Goal: Find specific page/section: Locate a particular part of the current website

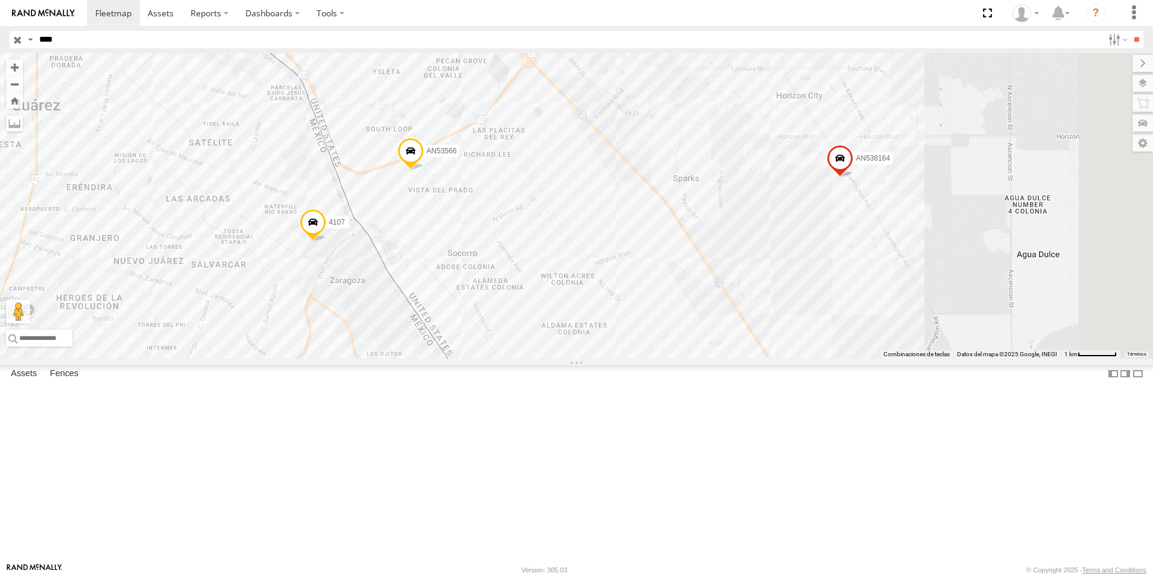
drag, startPoint x: 67, startPoint y: 37, endPoint x: 25, endPoint y: 48, distance: 43.6
click at [25, 48] on div "Search Query Asset ID Asset Label Registration Manufacturer Model VIN Job ID Dr…" at bounding box center [570, 39] width 1120 height 17
click at [1130, 31] on input "**" at bounding box center [1137, 39] width 14 height 17
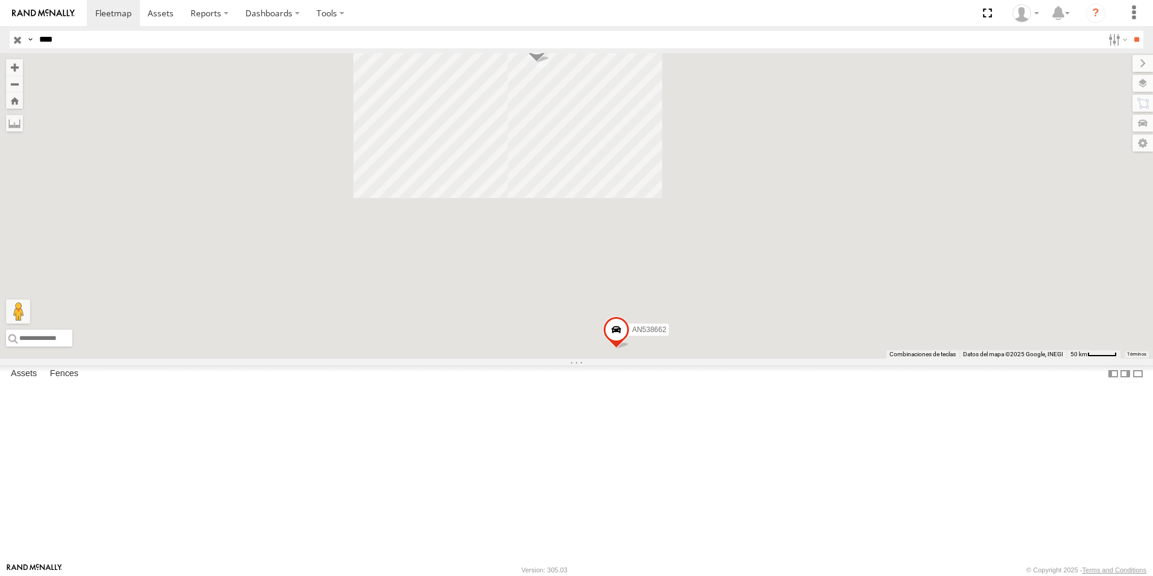
click at [0, 0] on div "FILTERTEK" at bounding box center [0, 0] width 0 height 0
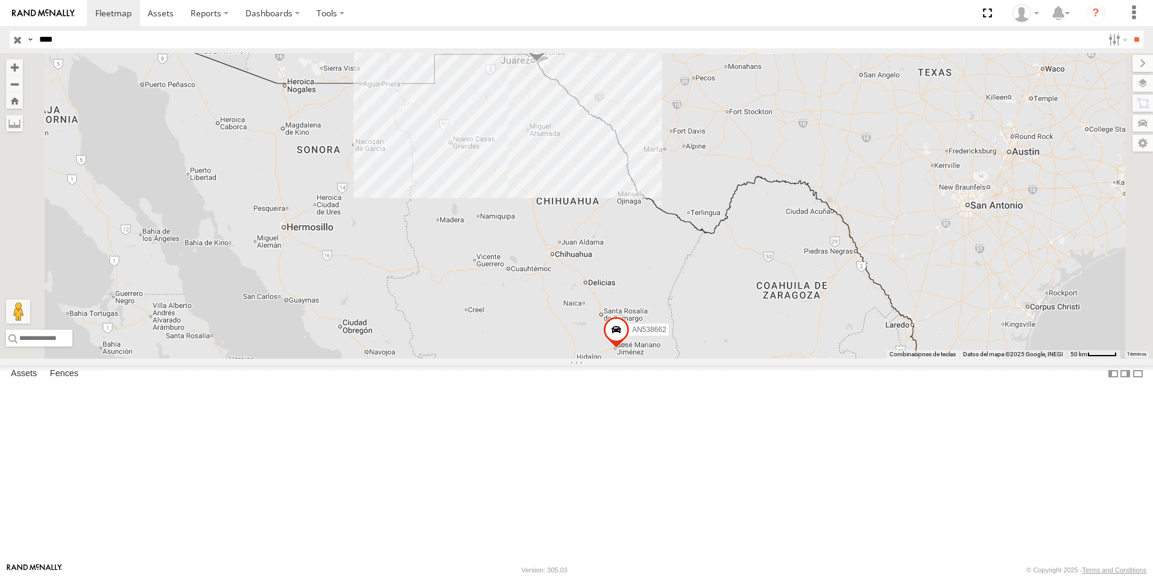
drag, startPoint x: 68, startPoint y: 44, endPoint x: 15, endPoint y: 62, distance: 55.5
click at [15, 62] on body at bounding box center [576, 288] width 1153 height 576
click at [1130, 31] on input "**" at bounding box center [1137, 39] width 14 height 17
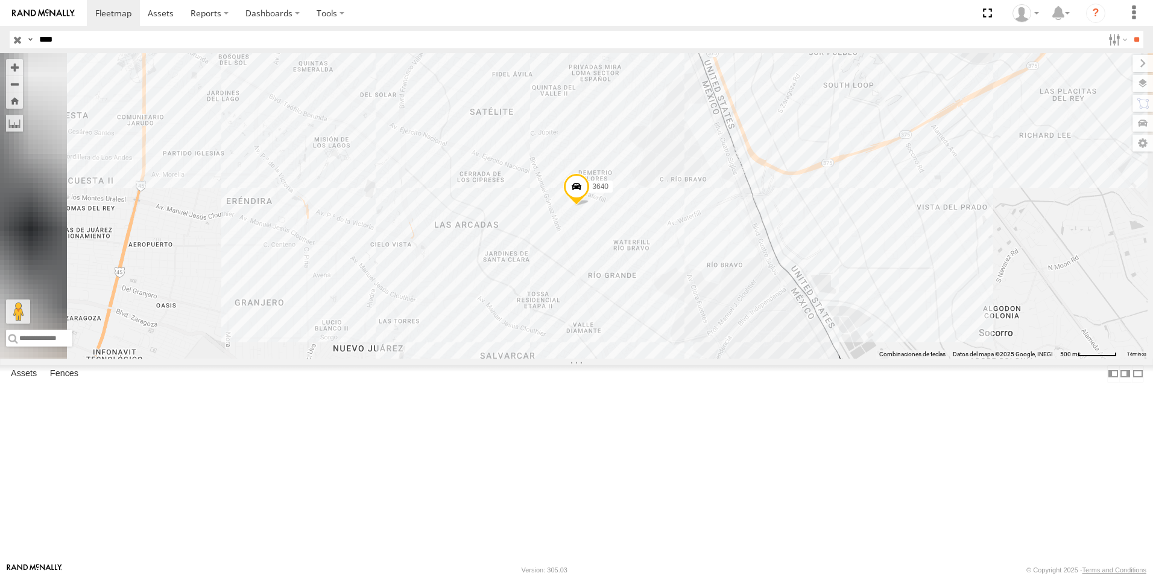
click at [0, 0] on div "INSTRUMENTOS [PERSON_NAME]" at bounding box center [0, 0] width 0 height 0
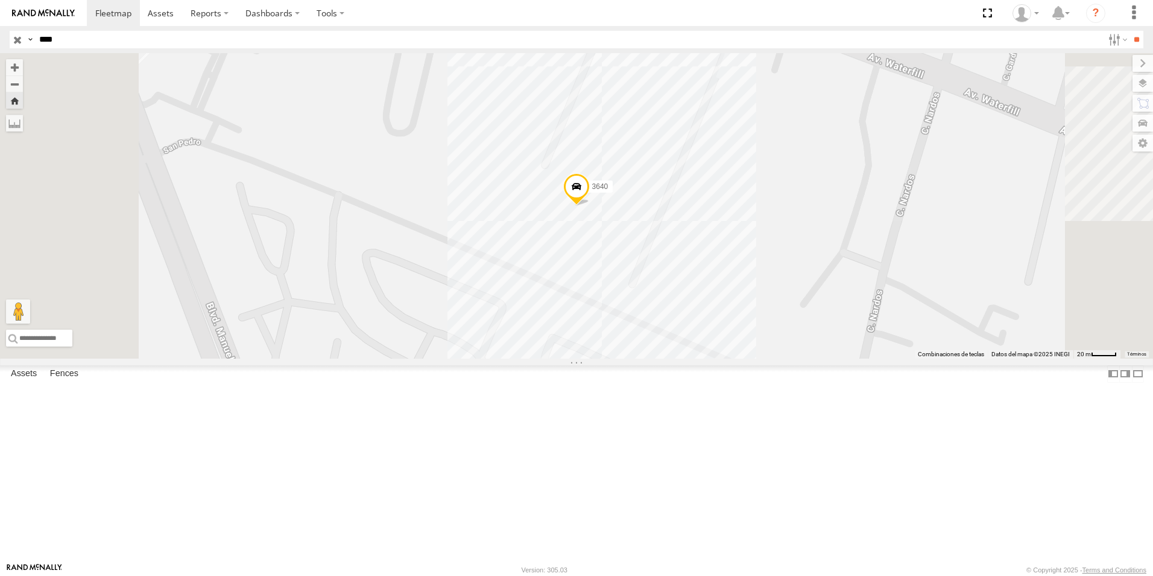
drag, startPoint x: 70, startPoint y: 46, endPoint x: 19, endPoint y: 59, distance: 53.0
click at [19, 59] on body at bounding box center [576, 288] width 1153 height 576
type input "****"
click at [1130, 31] on input "**" at bounding box center [1137, 39] width 14 height 17
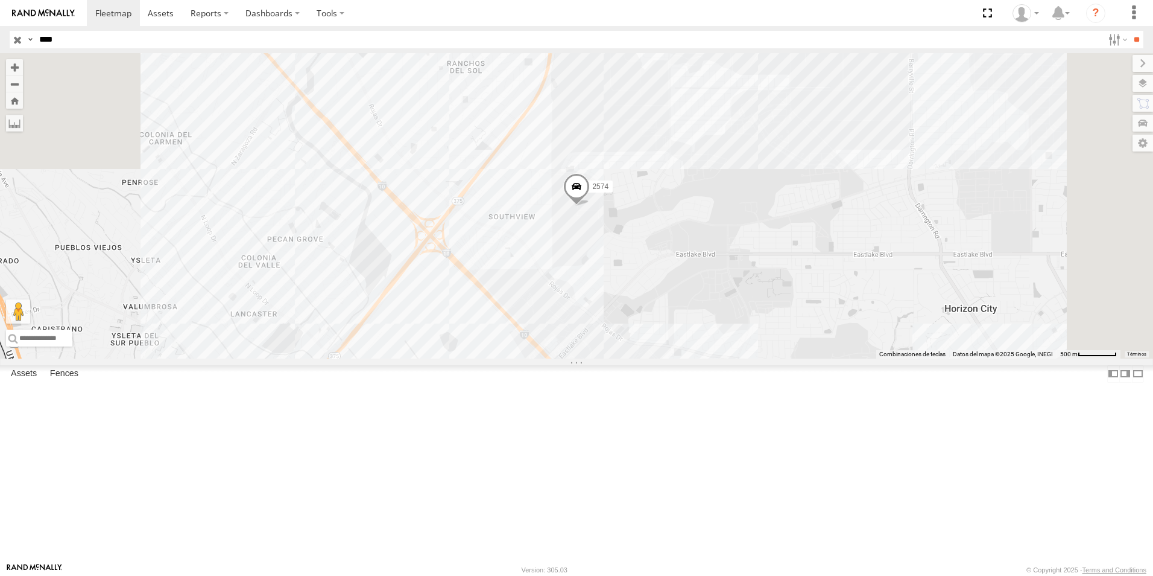
click at [0, 0] on div "2574 [PERSON_NAME]" at bounding box center [0, 0] width 0 height 0
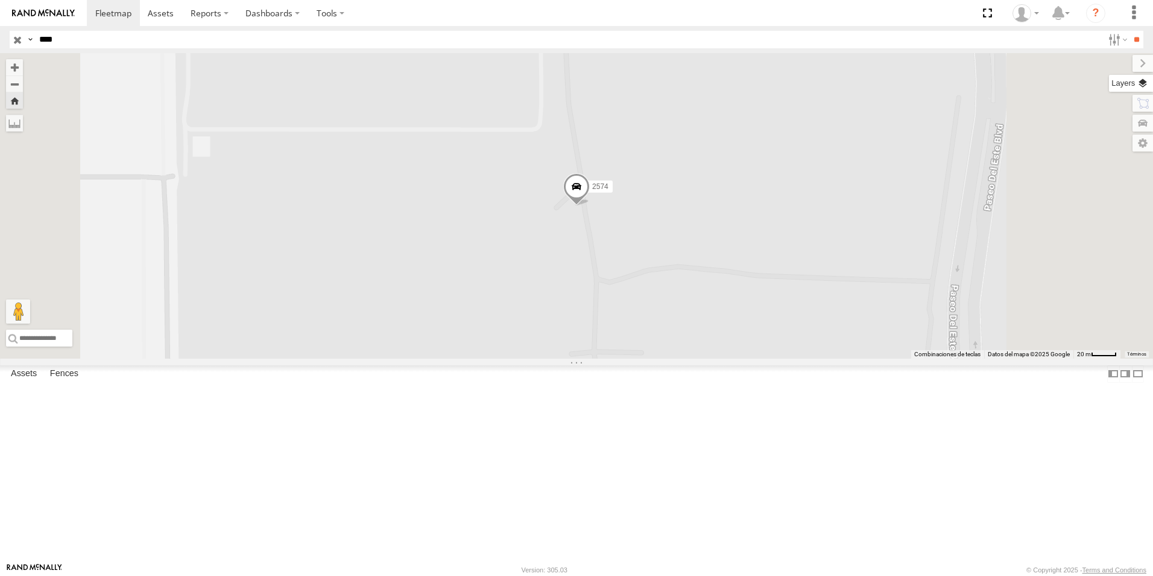
click at [1135, 86] on label at bounding box center [1131, 83] width 44 height 17
click at [0, 0] on div "Overlays" at bounding box center [0, 0] width 0 height 0
click at [0, 0] on label at bounding box center [0, 0] width 0 height 0
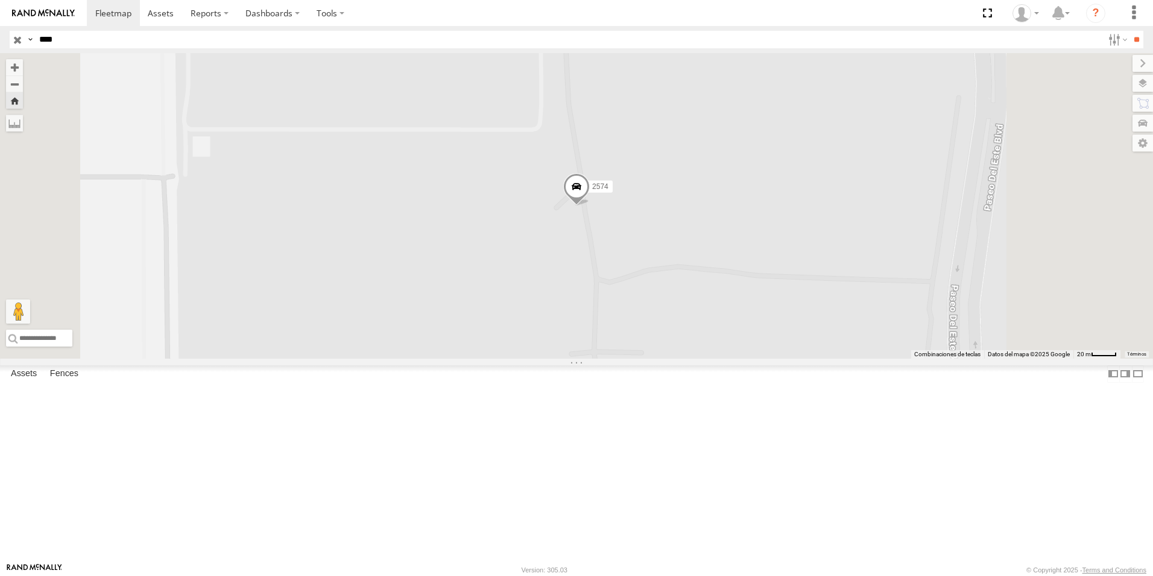
click at [0, 0] on span "Satellite + Roadmap" at bounding box center [0, 0] width 0 height 0
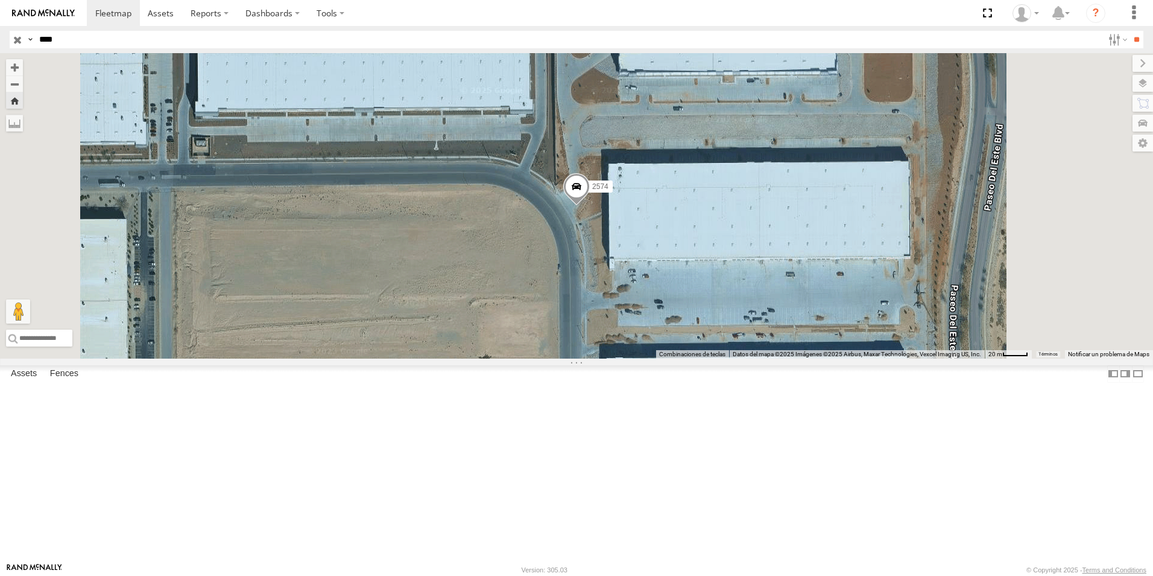
click at [865, 358] on div "2574" at bounding box center [576, 205] width 1153 height 305
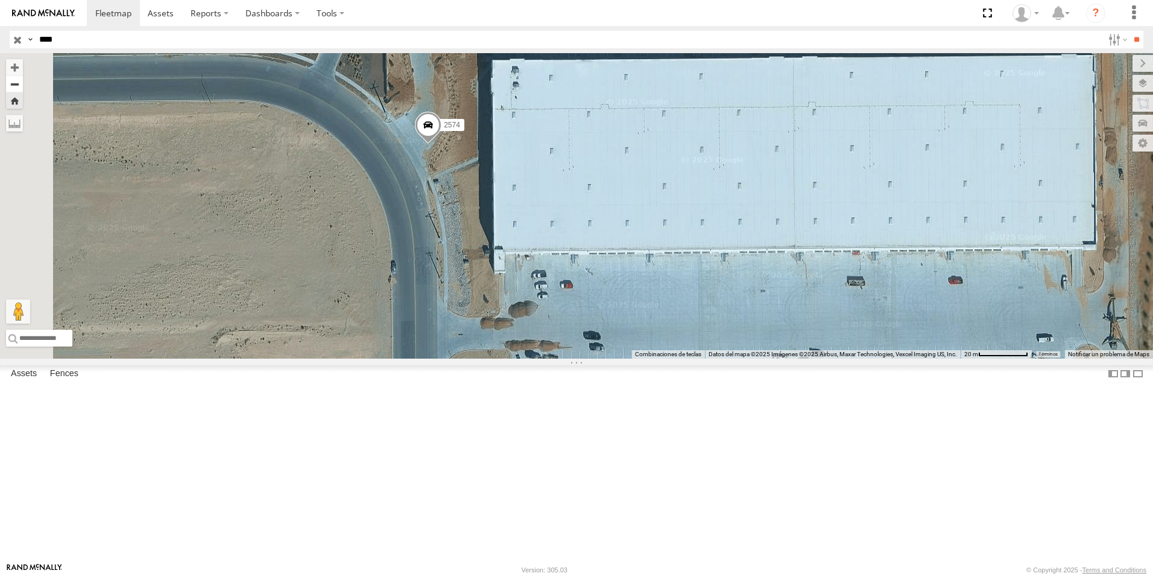
click at [23, 83] on button "Zoom out" at bounding box center [14, 83] width 17 height 17
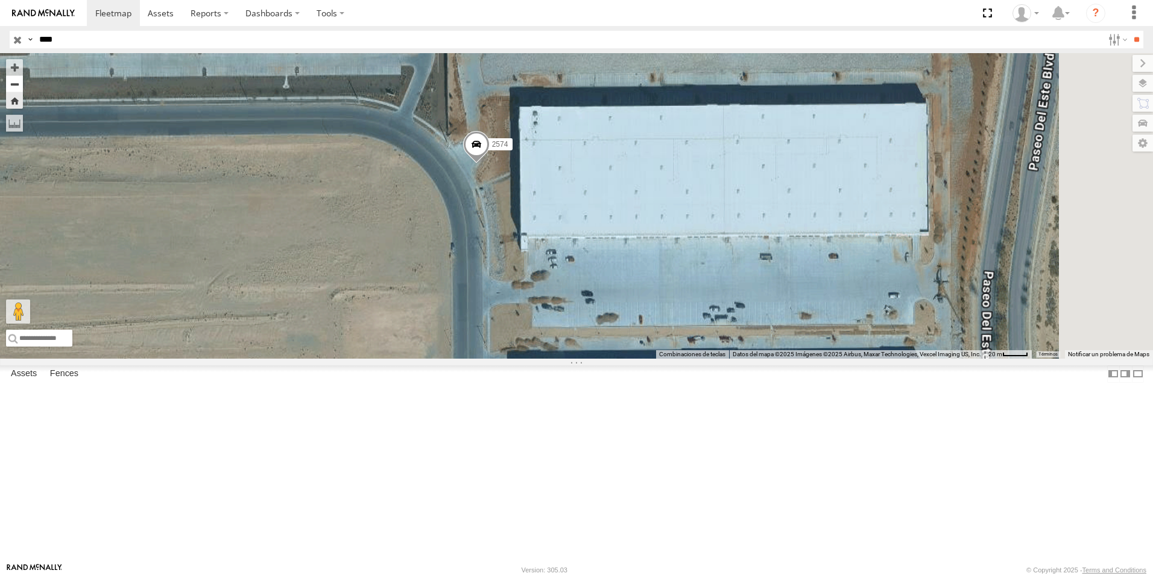
click at [23, 83] on button "Zoom out" at bounding box center [14, 83] width 17 height 17
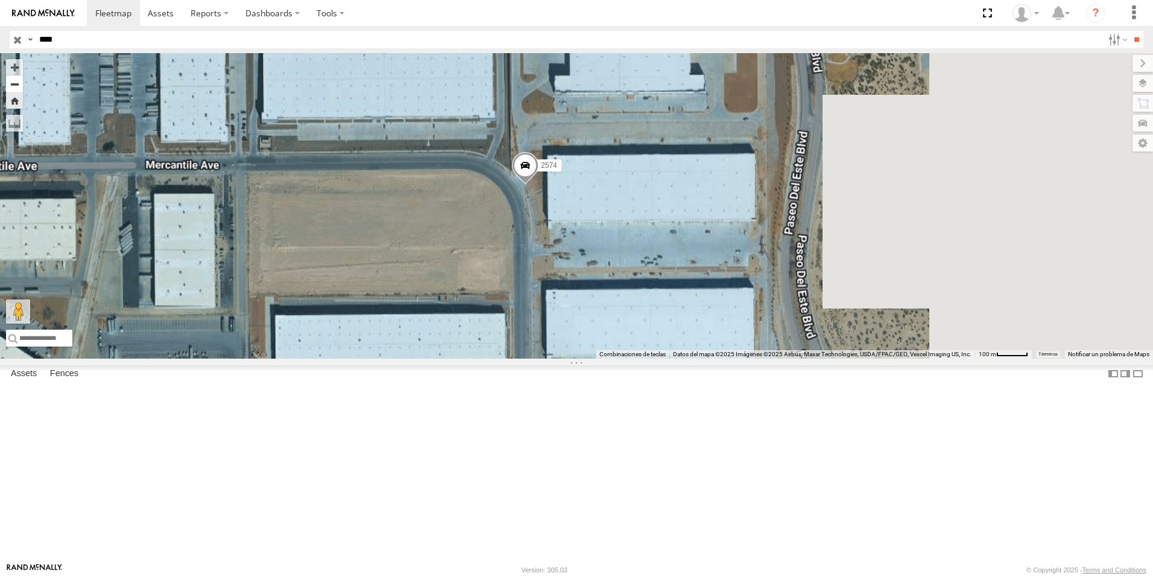
click at [23, 83] on button "Zoom out" at bounding box center [14, 83] width 17 height 17
